Goal: Find specific page/section: Find specific page/section

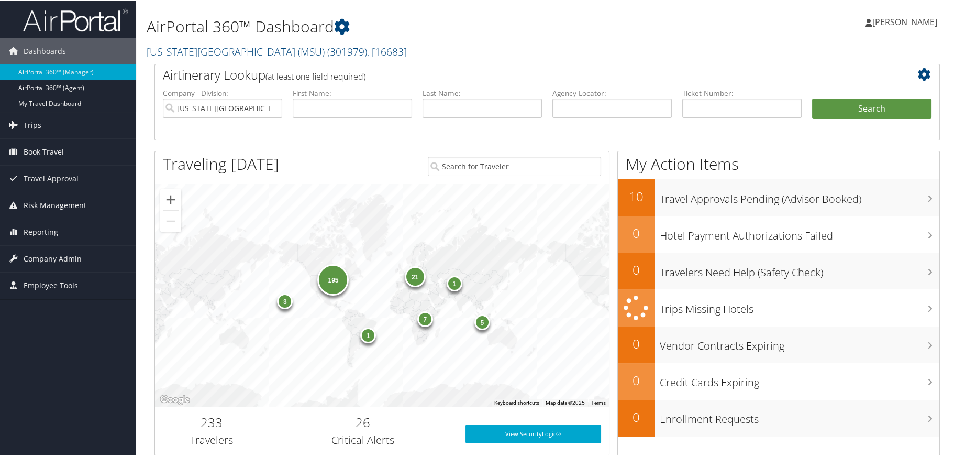
click at [173, 49] on link "Michigan State University (MSU) ( 301979 ) , [ 16683 ]" at bounding box center [277, 50] width 260 height 14
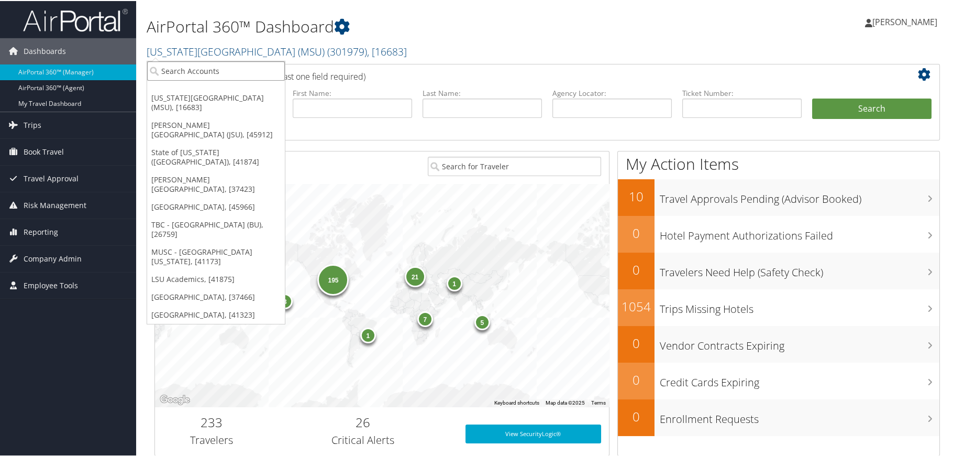
click at [175, 72] on input "search" at bounding box center [216, 69] width 138 height 19
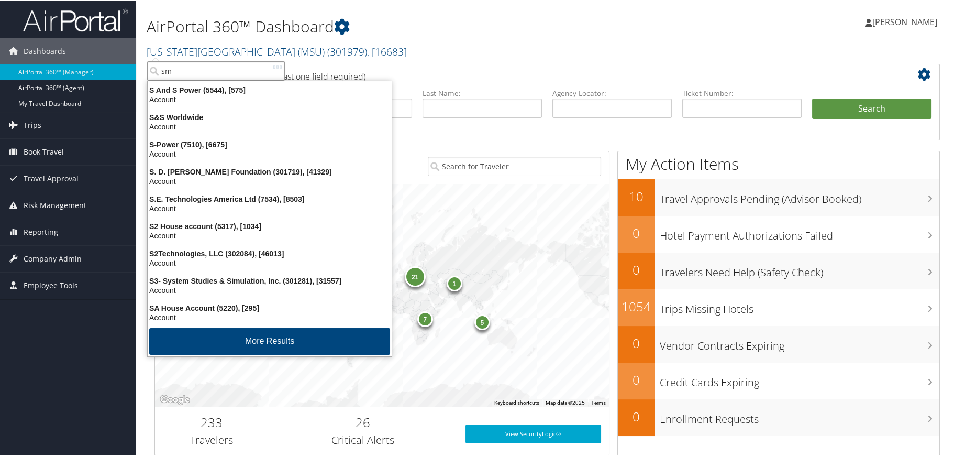
type input "smu"
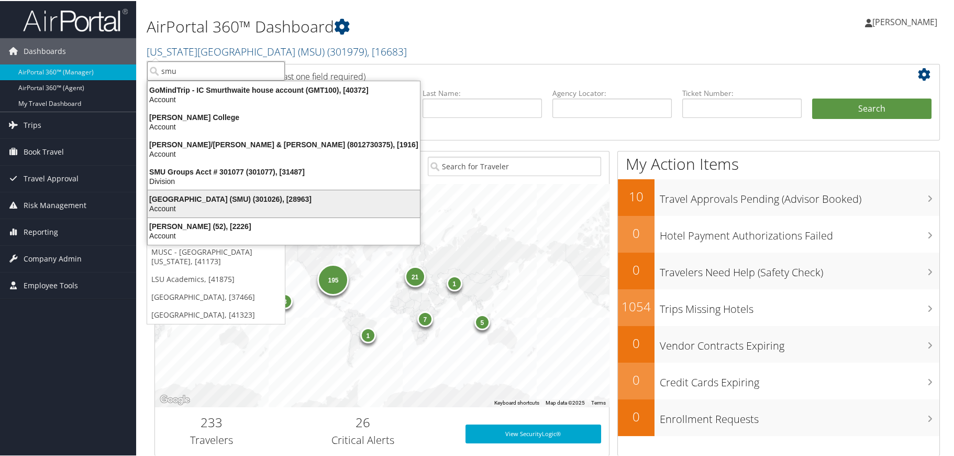
click at [208, 200] on div "Southern Methodist University (SMU) (301026), [28963]" at bounding box center [283, 197] width 285 height 9
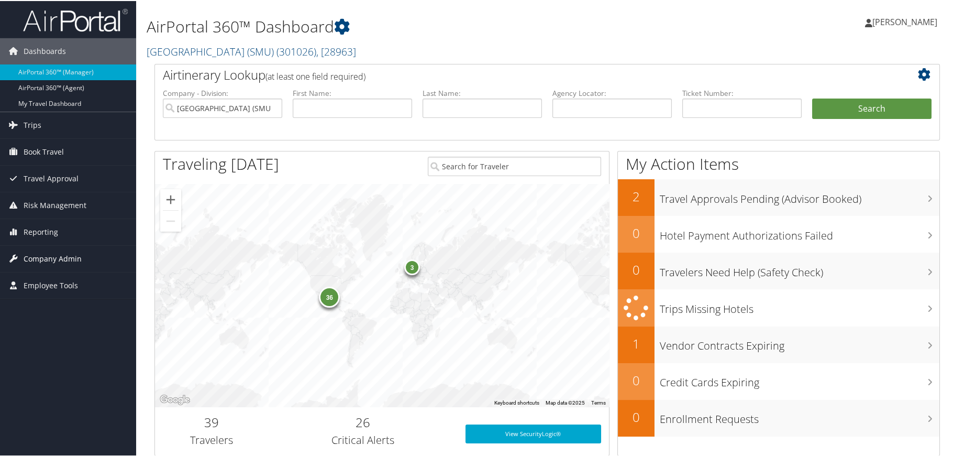
click at [59, 256] on span "Company Admin" at bounding box center [53, 258] width 58 height 26
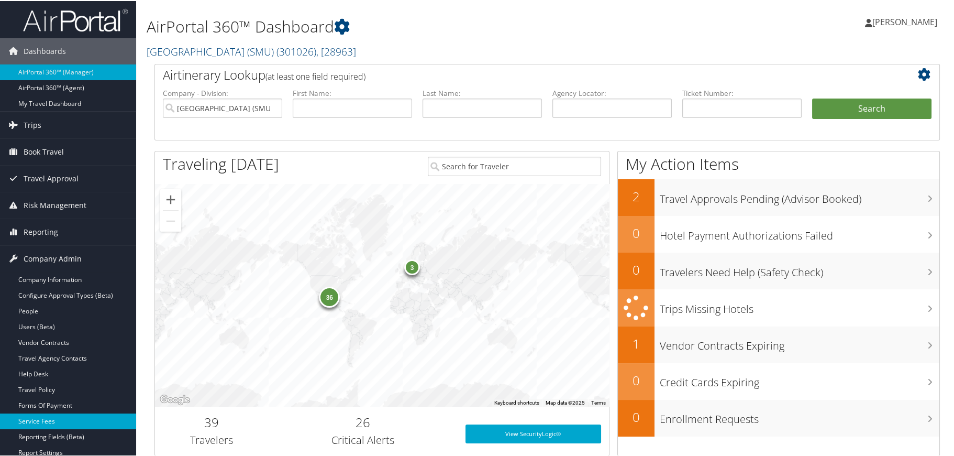
click at [38, 414] on link "Service Fees" at bounding box center [68, 420] width 136 height 16
